Goal: Task Accomplishment & Management: Use online tool/utility

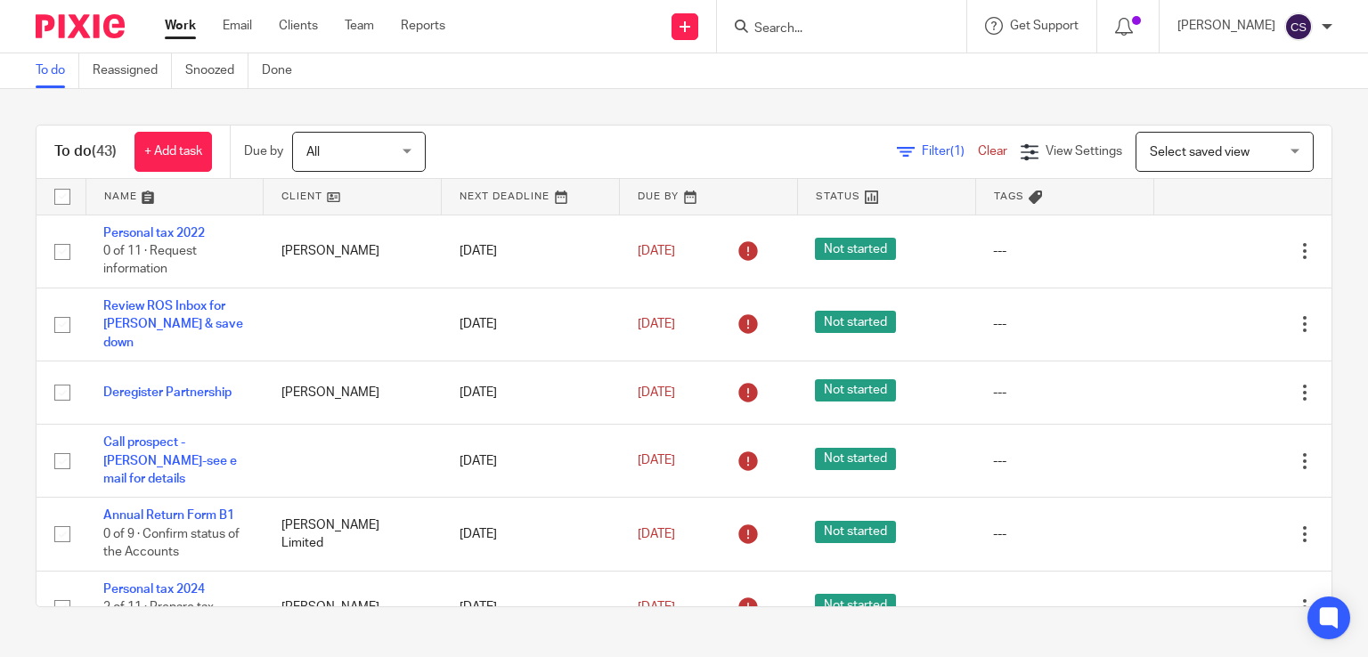
click at [107, 194] on link at bounding box center [174, 197] width 177 height 36
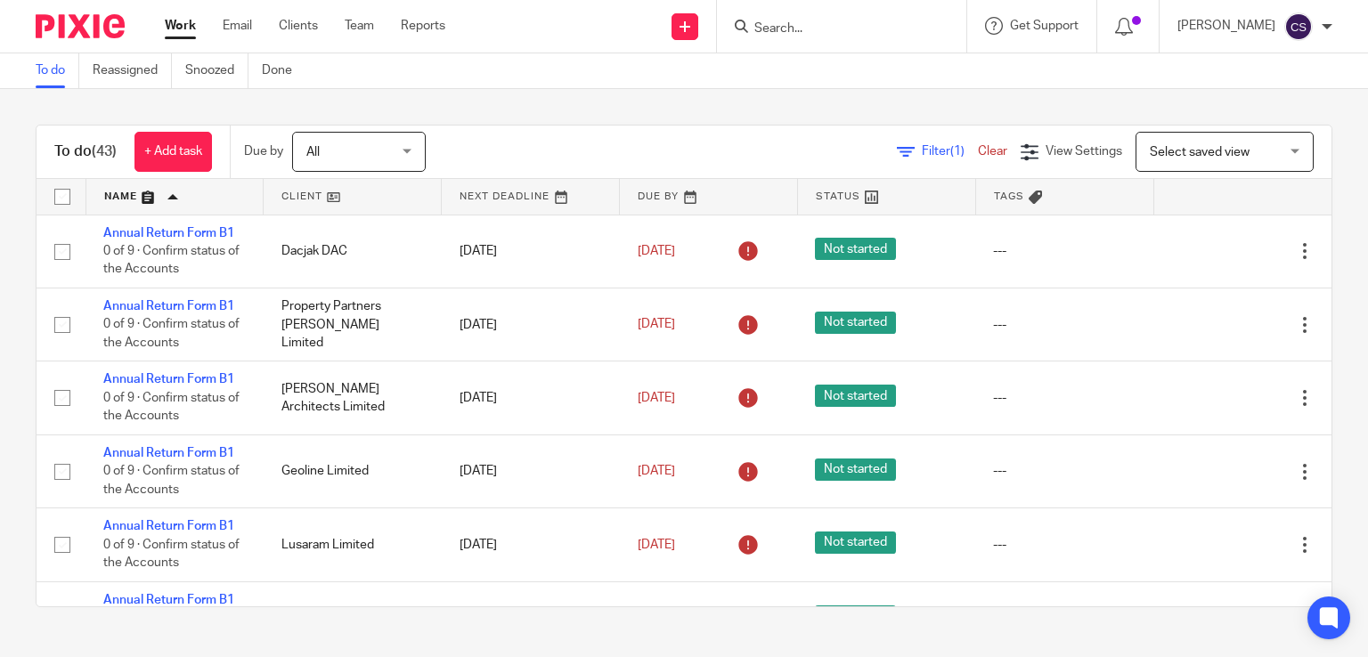
click at [107, 194] on link at bounding box center [174, 197] width 177 height 36
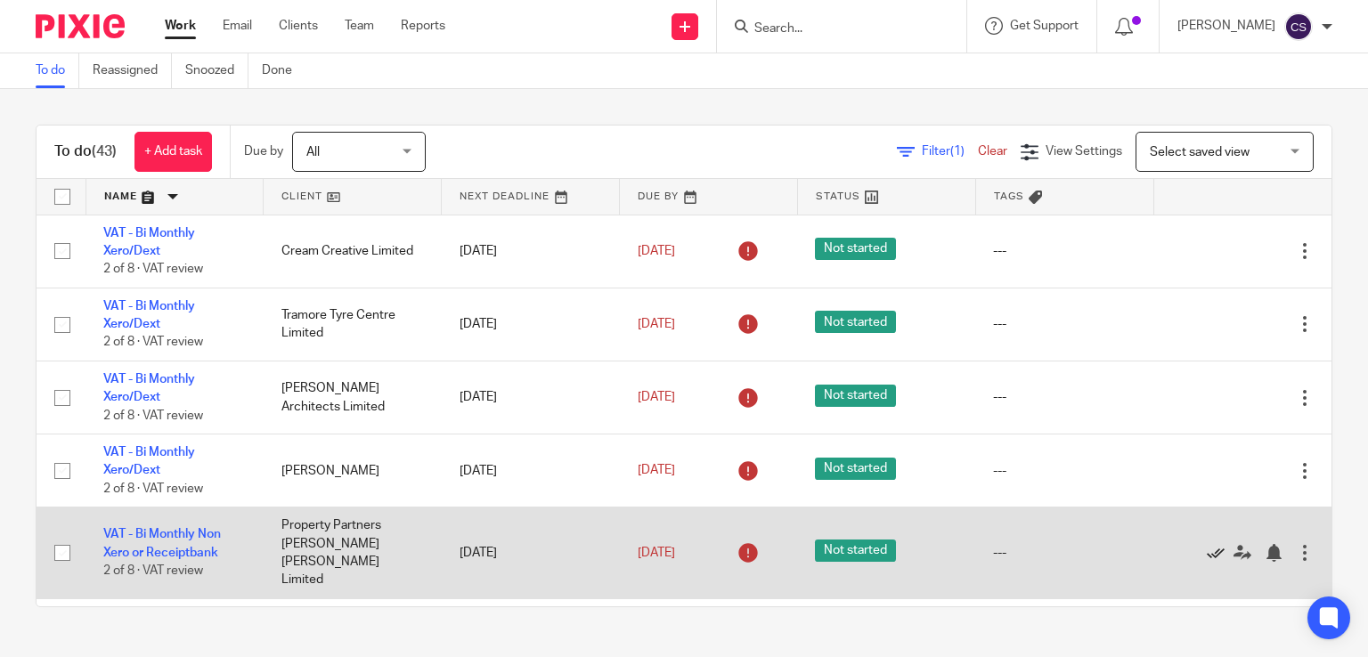
click at [1206, 546] on icon at bounding box center [1215, 553] width 18 height 18
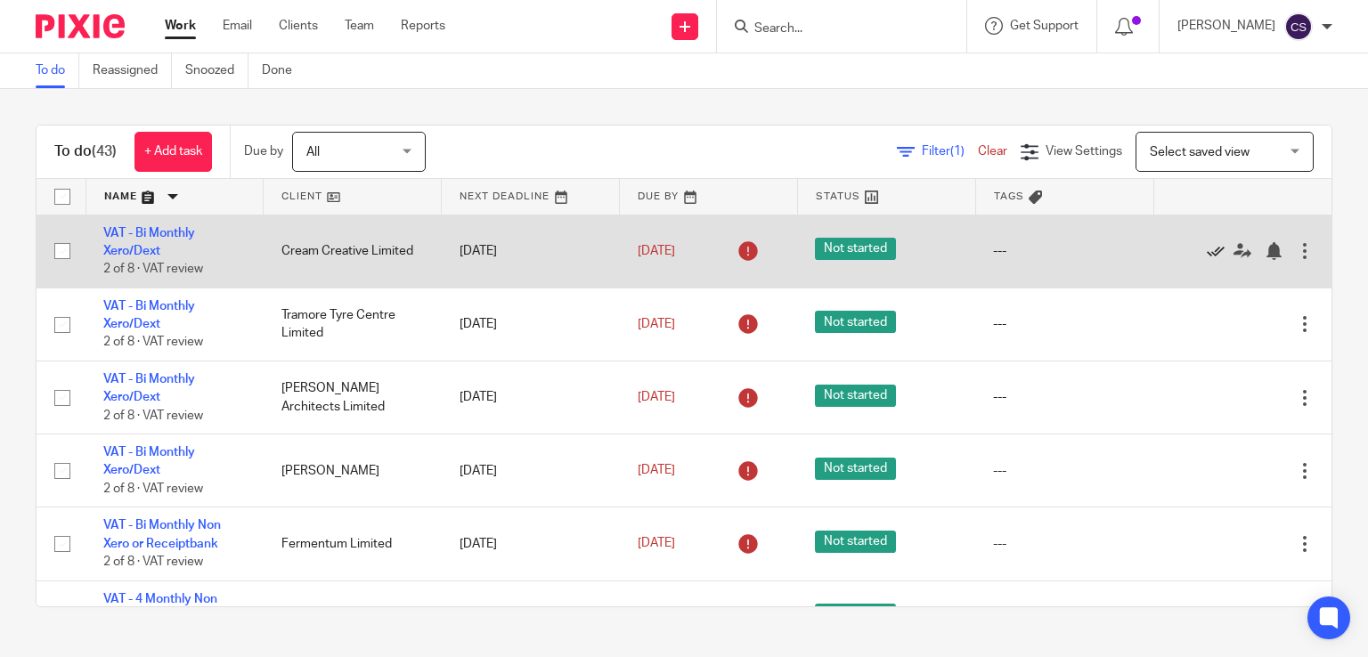
click at [1206, 251] on icon at bounding box center [1215, 251] width 18 height 18
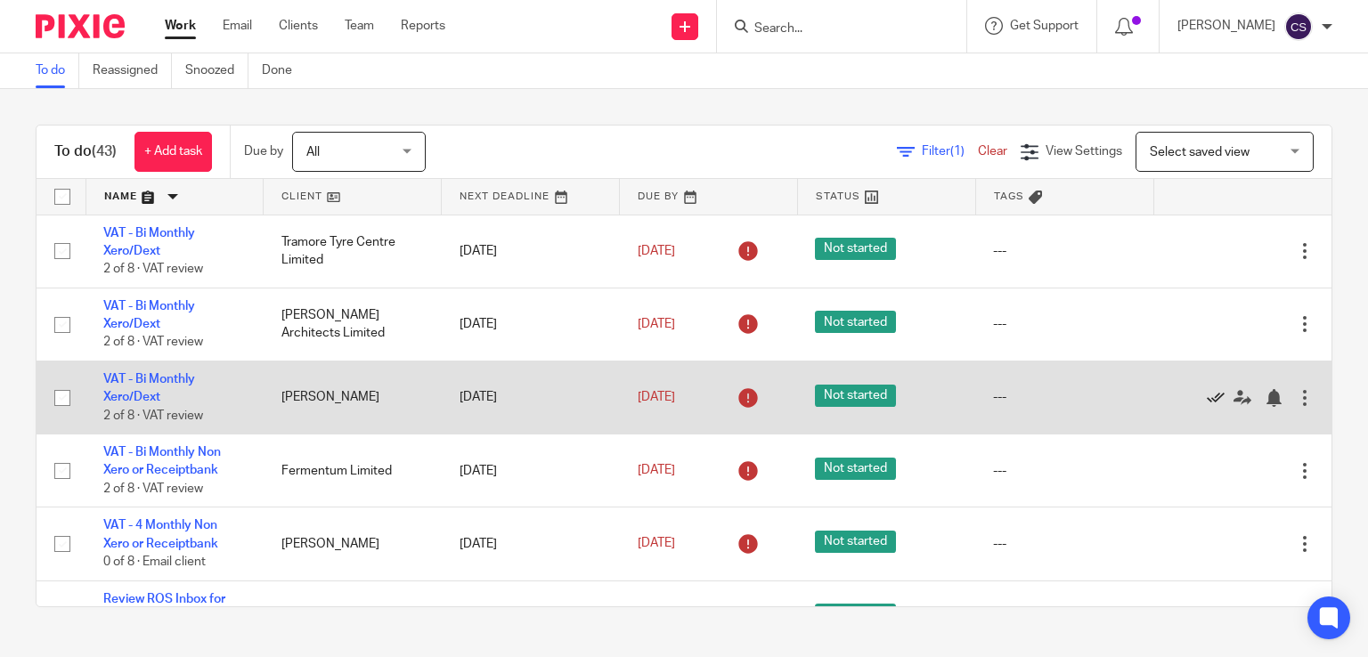
click at [1206, 397] on icon at bounding box center [1215, 398] width 18 height 18
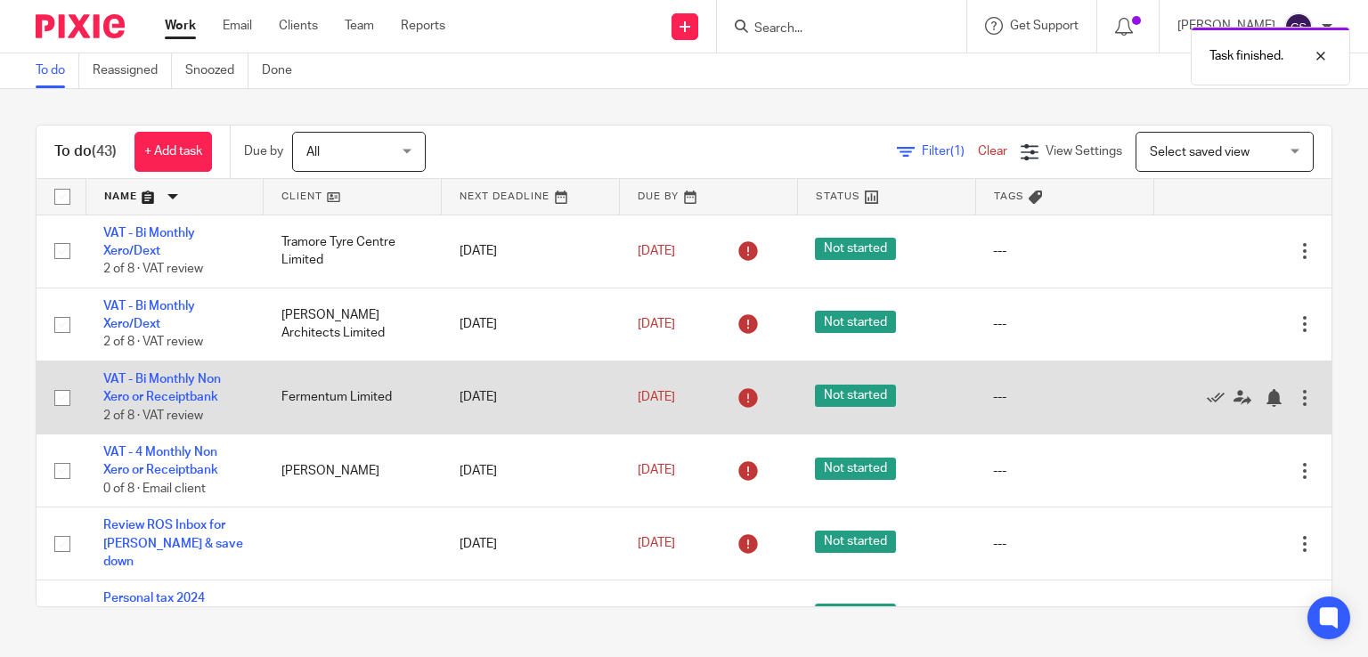
click at [1012, 368] on td "---" at bounding box center [1064, 397] width 178 height 73
